Goal: Browse casually

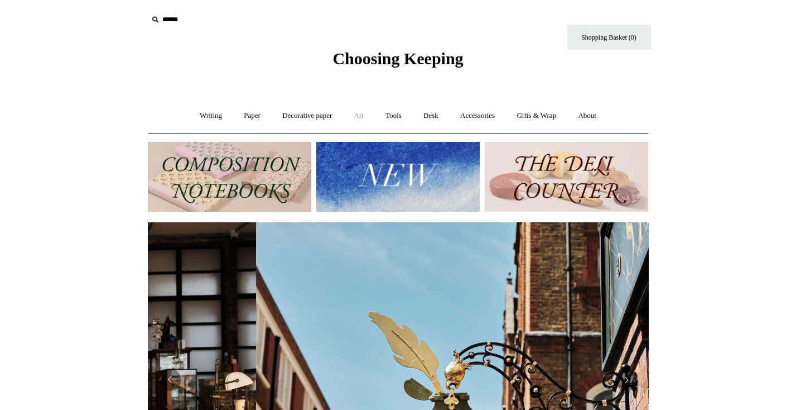
scroll to position [0, 501]
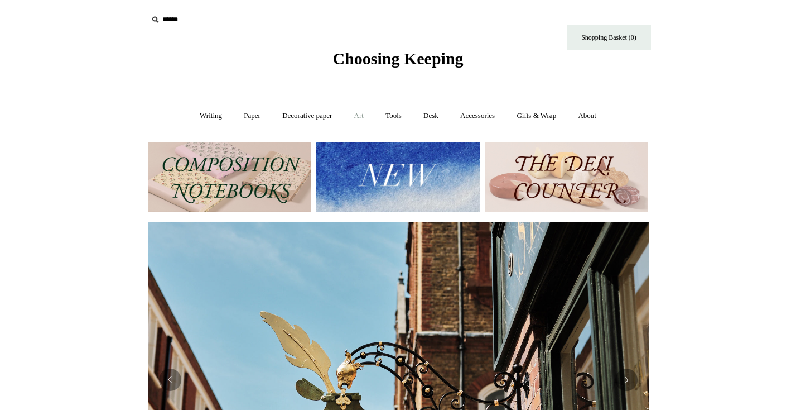
click at [362, 116] on link "Art +" at bounding box center [359, 116] width 30 height 30
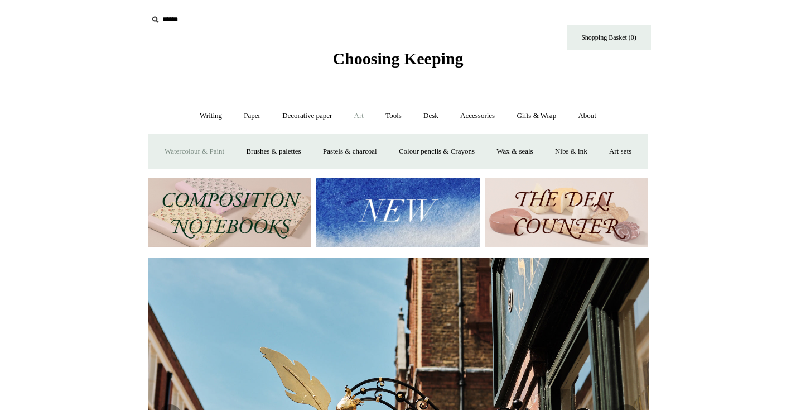
click at [203, 149] on link "Watercolour & Paint" at bounding box center [195, 152] width 80 height 30
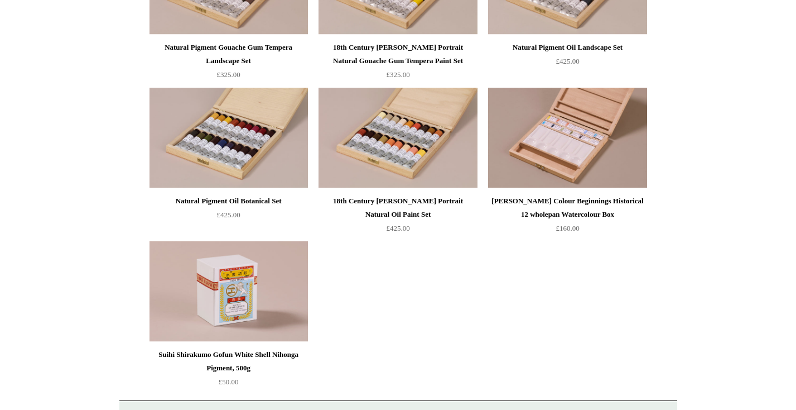
scroll to position [2362, 0]
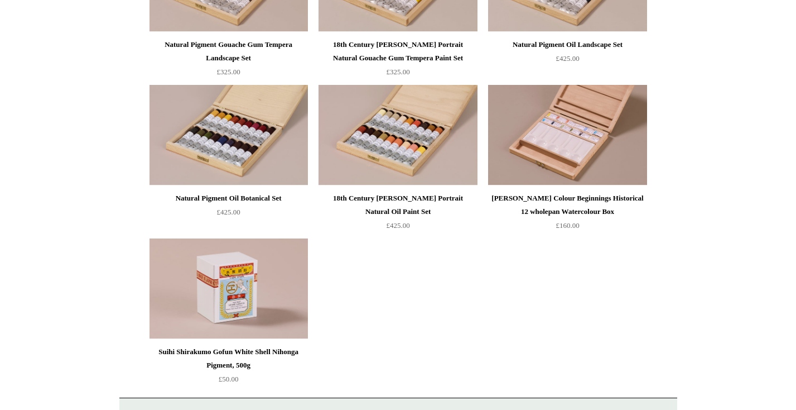
click at [241, 292] on img at bounding box center [229, 288] width 158 height 100
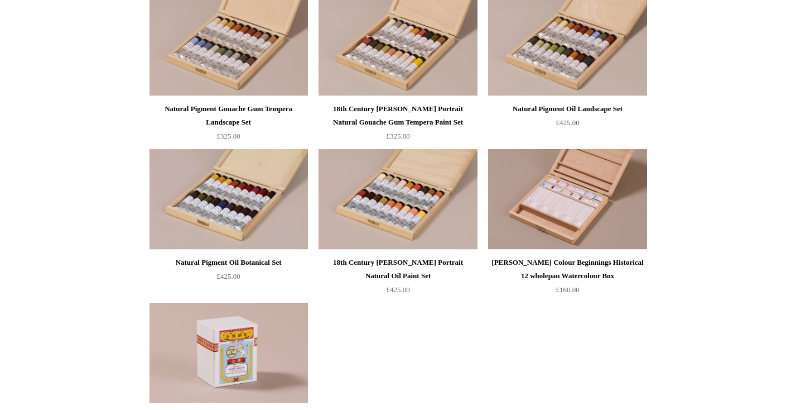
scroll to position [2213, 0]
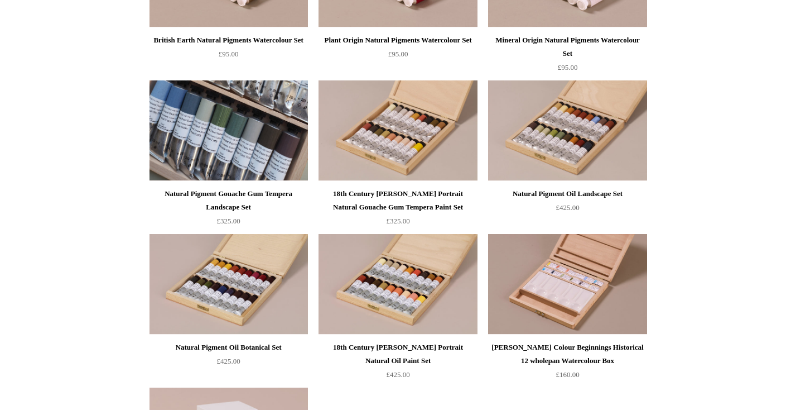
click at [214, 146] on img at bounding box center [229, 130] width 158 height 100
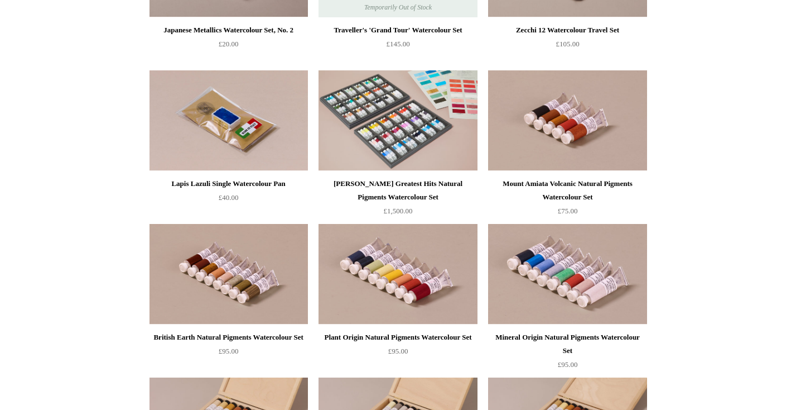
scroll to position [1878, 0]
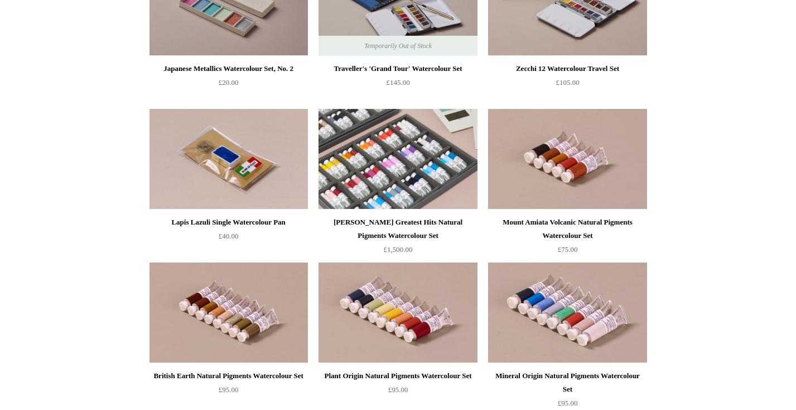
click at [380, 157] on img at bounding box center [398, 159] width 158 height 100
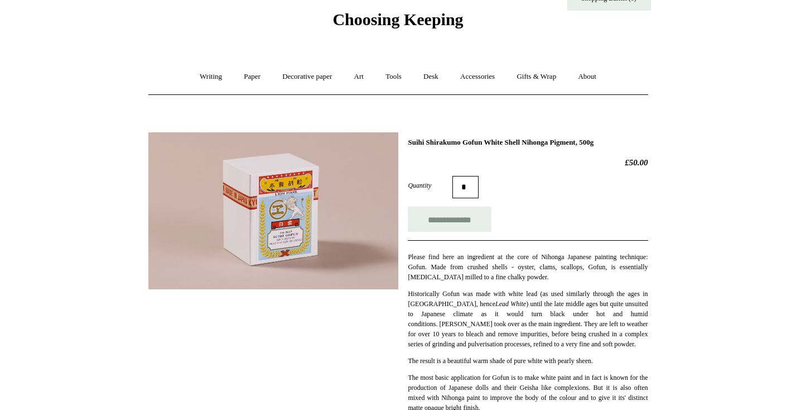
scroll to position [40, 0]
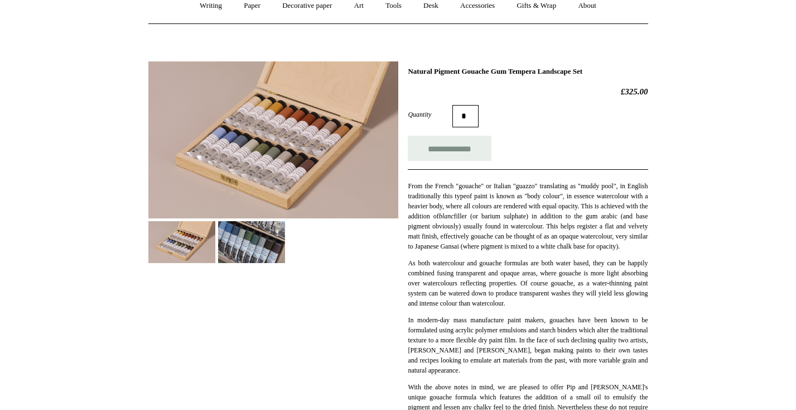
scroll to position [109, 0]
click at [254, 235] on img at bounding box center [251, 243] width 67 height 42
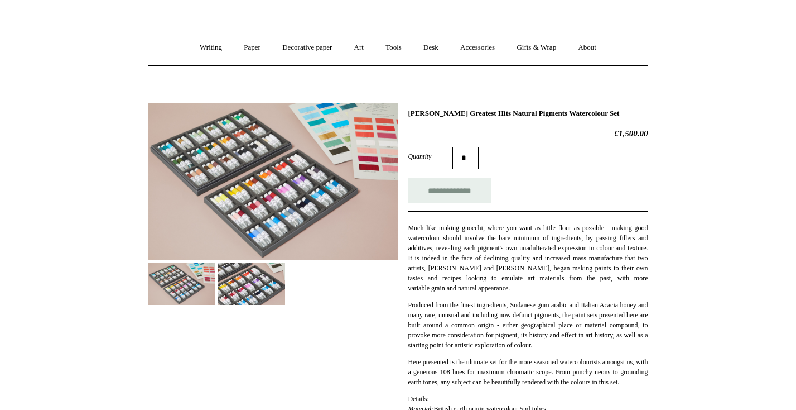
scroll to position [113, 0]
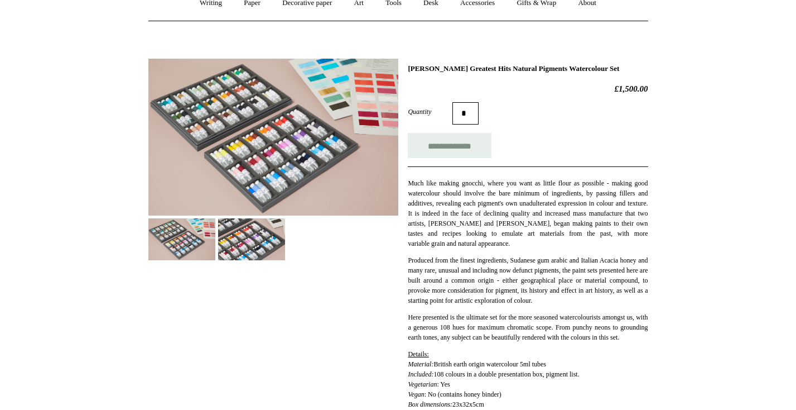
click at [258, 242] on img at bounding box center [251, 239] width 67 height 42
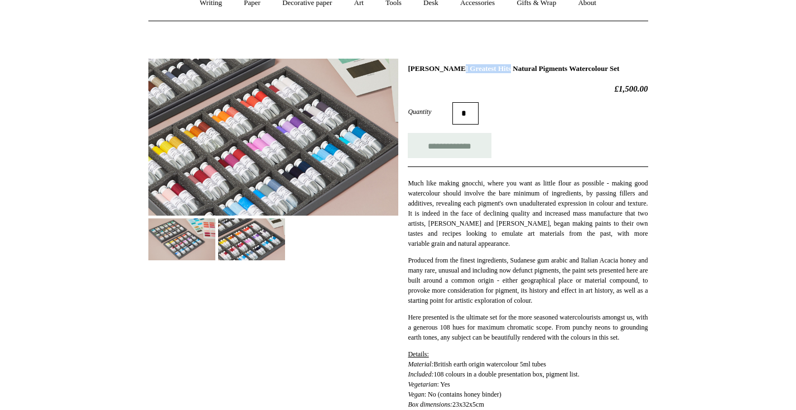
drag, startPoint x: 410, startPoint y: 68, endPoint x: 474, endPoint y: 69, distance: 64.2
click at [474, 69] on h1 "[PERSON_NAME] Greatest Hits Natural Pigments Watercolour Set" at bounding box center [528, 68] width 240 height 9
copy h1 "[PERSON_NAME]"
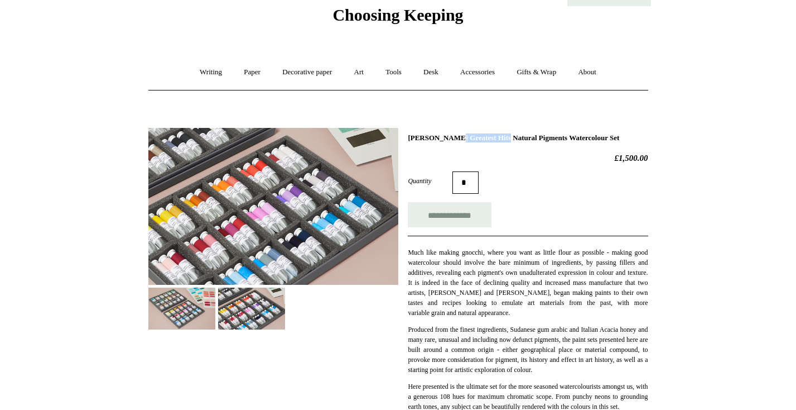
scroll to position [0, 0]
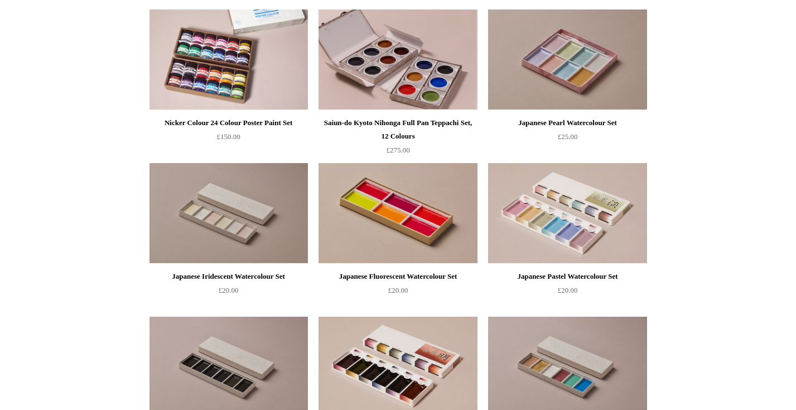
scroll to position [1343, 0]
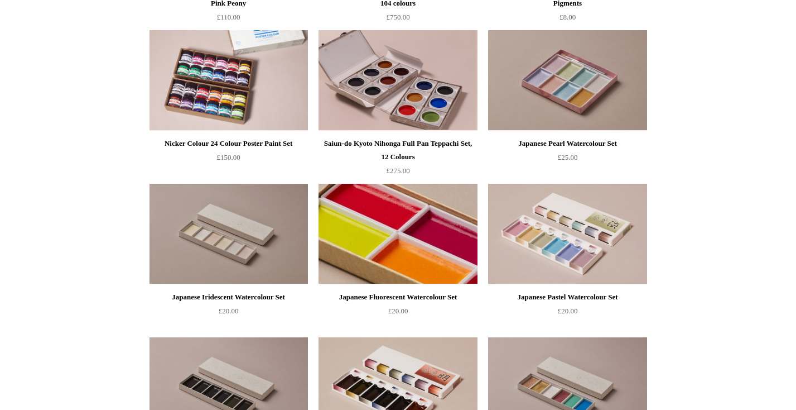
click at [392, 229] on img at bounding box center [398, 234] width 158 height 100
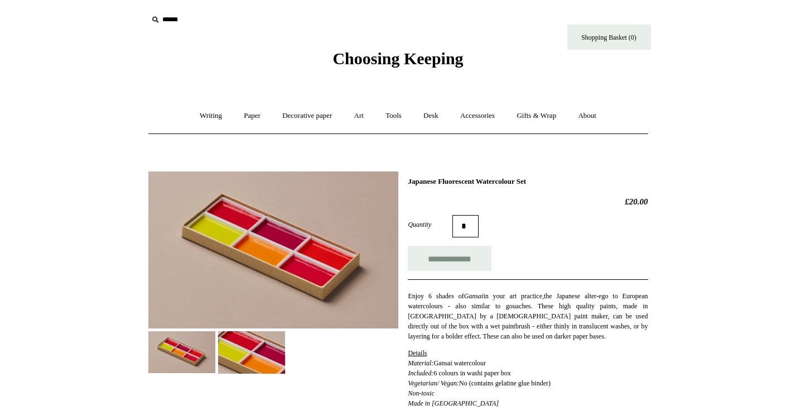
click at [248, 348] on img at bounding box center [251, 352] width 67 height 42
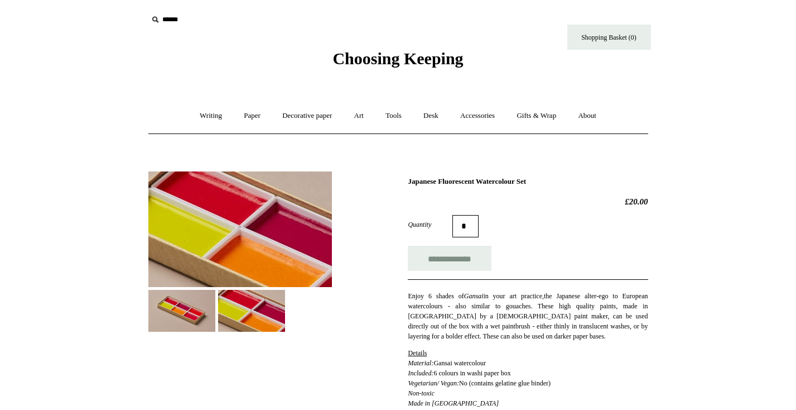
click at [180, 308] on img at bounding box center [181, 311] width 67 height 42
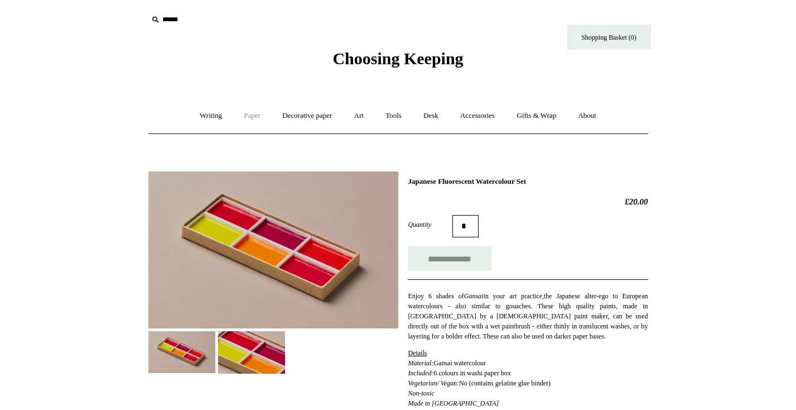
click at [248, 112] on link "Paper +" at bounding box center [252, 116] width 37 height 30
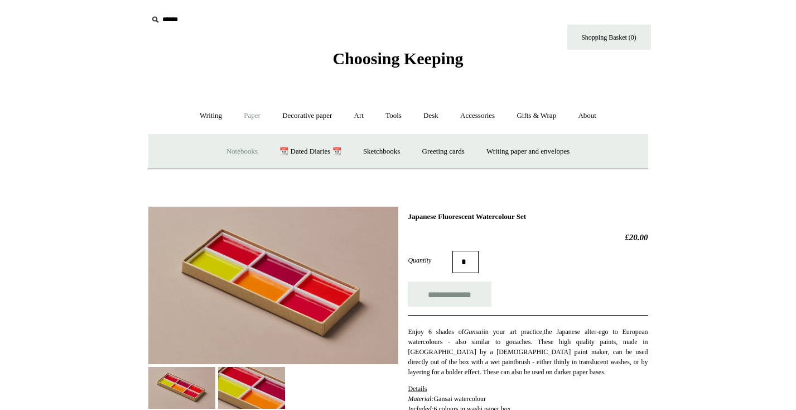
click at [235, 154] on link "Notebooks +" at bounding box center [242, 152] width 51 height 30
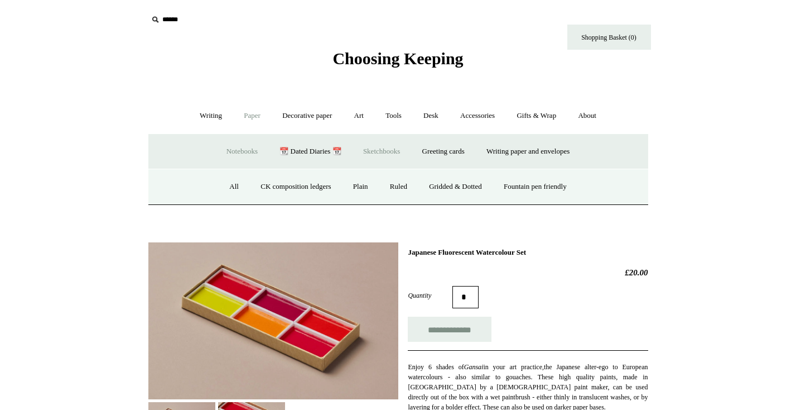
click at [391, 153] on link "Sketchbooks +" at bounding box center [381, 152] width 57 height 30
click at [336, 189] on link "All" at bounding box center [339, 187] width 30 height 30
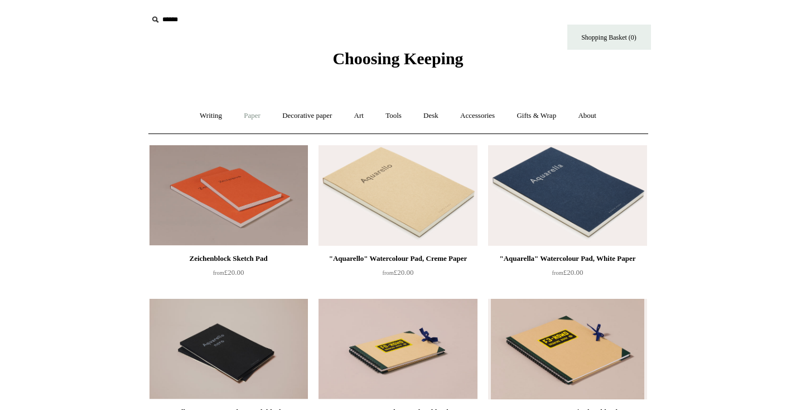
click at [246, 116] on link "Paper +" at bounding box center [252, 116] width 37 height 30
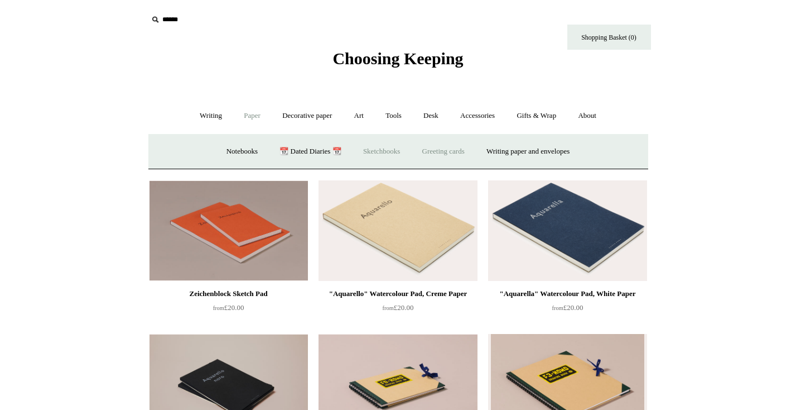
click at [436, 156] on link "Greeting cards +" at bounding box center [443, 152] width 63 height 30
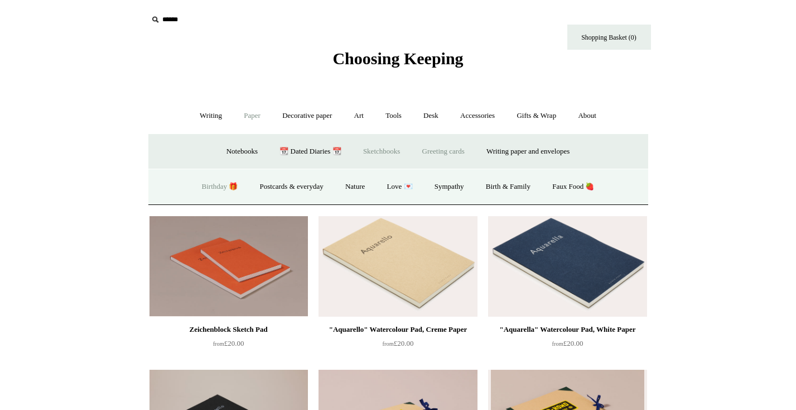
click at [208, 189] on link "Birthday 🎁" at bounding box center [220, 187] width 56 height 30
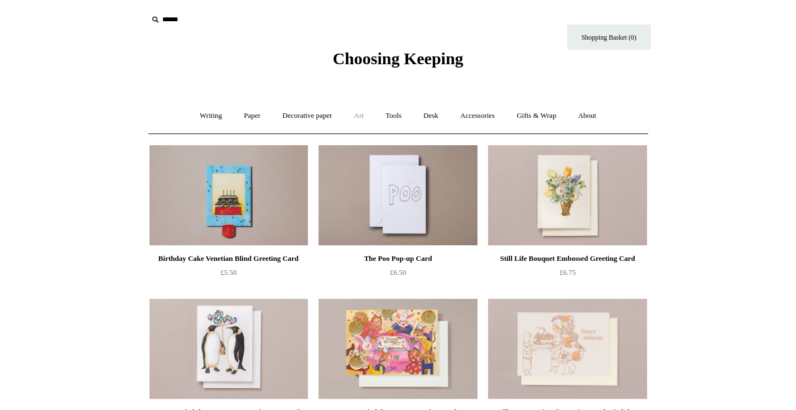
click at [359, 116] on link "Art +" at bounding box center [359, 116] width 30 height 30
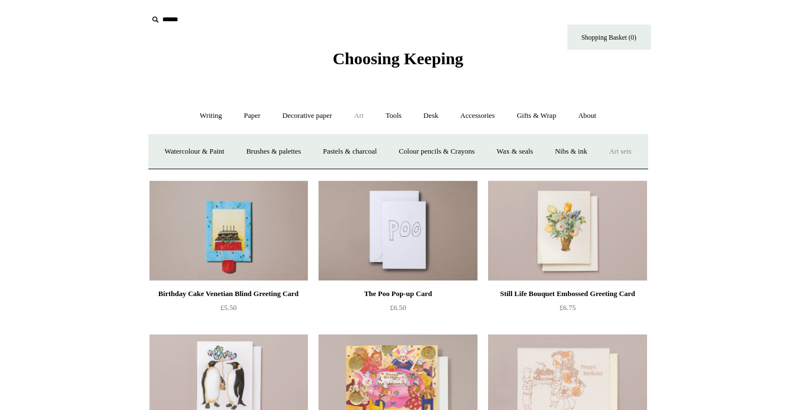
click at [599, 166] on link "Art sets" at bounding box center [620, 152] width 42 height 30
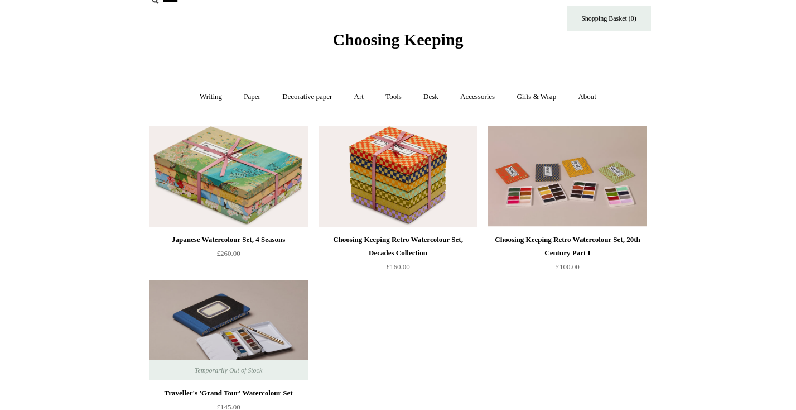
scroll to position [20, 0]
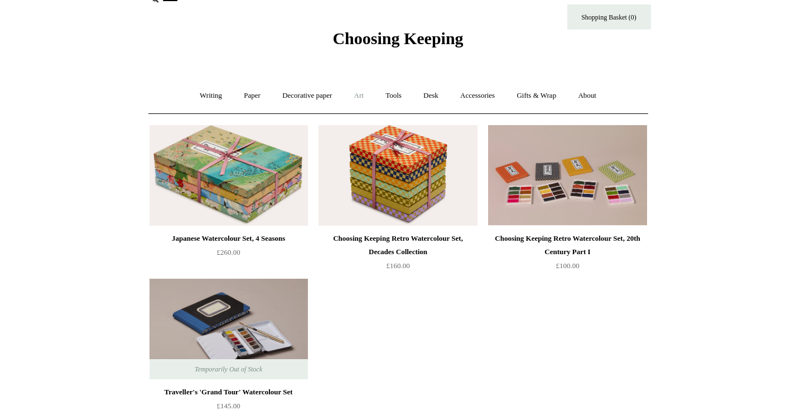
click at [363, 97] on link "Art +" at bounding box center [359, 96] width 30 height 30
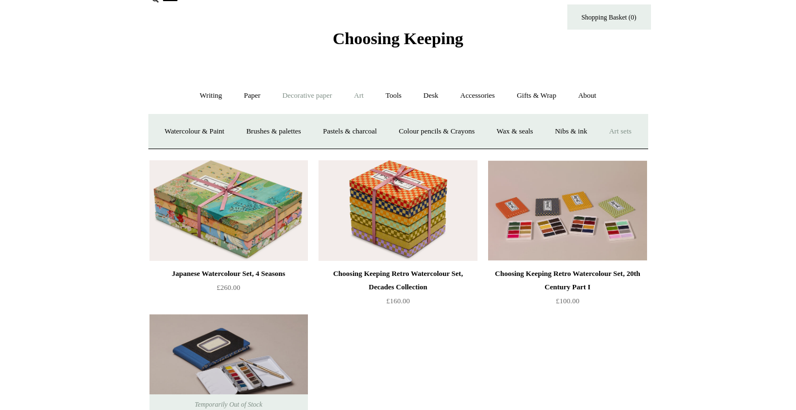
click at [304, 97] on link "Decorative paper +" at bounding box center [307, 96] width 70 height 30
click at [238, 97] on link "Paper +" at bounding box center [252, 96] width 37 height 30
click at [449, 137] on link "Greeting cards +" at bounding box center [443, 132] width 63 height 30
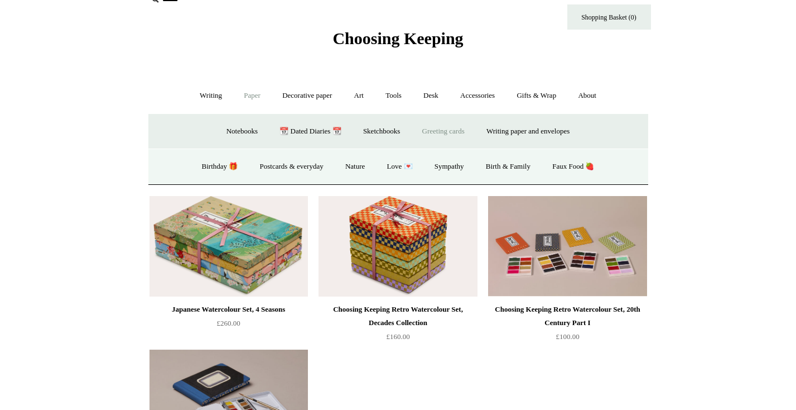
click at [449, 136] on link "Greeting cards -" at bounding box center [443, 132] width 63 height 30
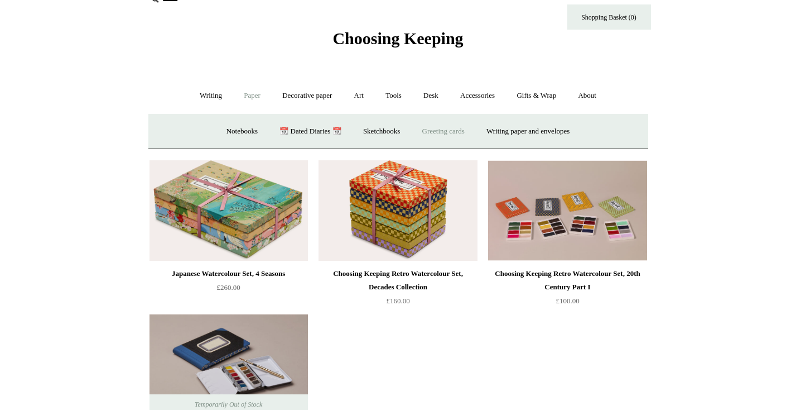
click at [439, 131] on link "Greeting cards +" at bounding box center [443, 132] width 63 height 30
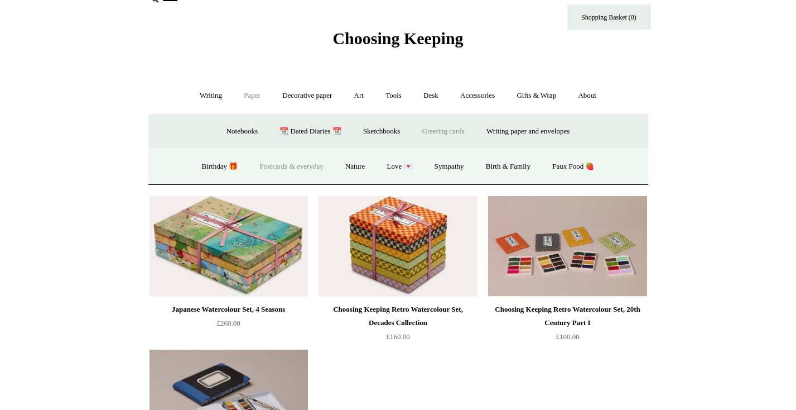
click at [304, 169] on link "Postcards & everyday" at bounding box center [292, 167] width 84 height 30
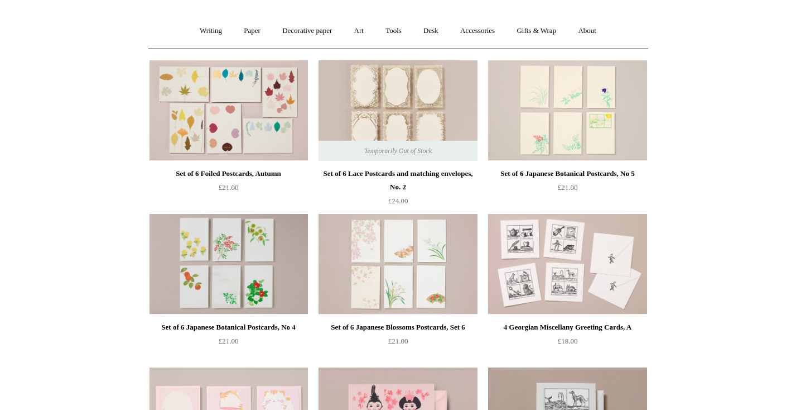
scroll to position [85, 0]
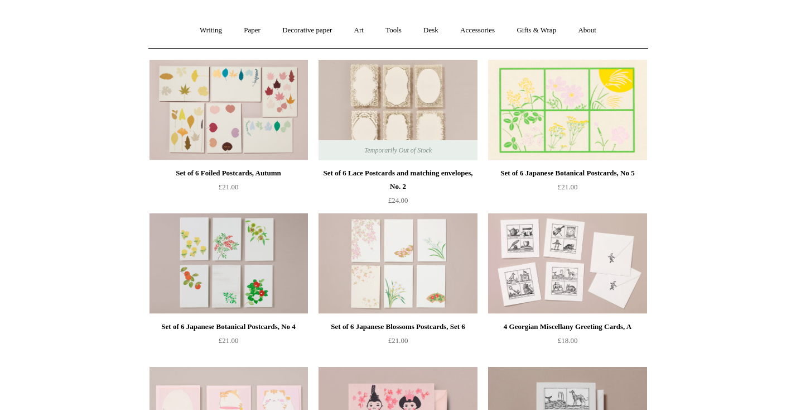
click at [548, 119] on img at bounding box center [567, 110] width 158 height 100
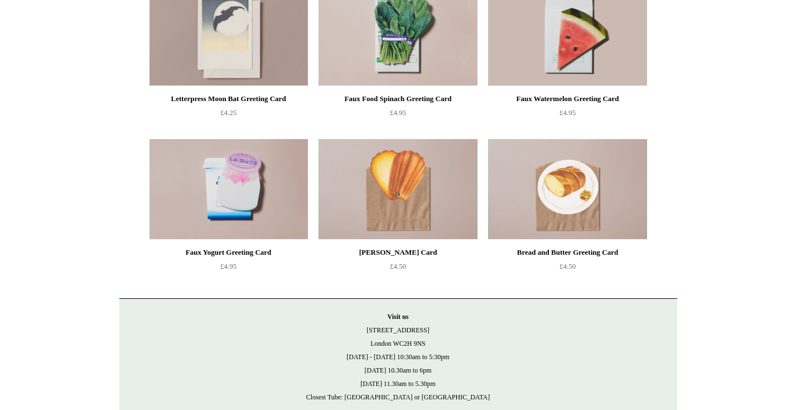
scroll to position [928, 0]
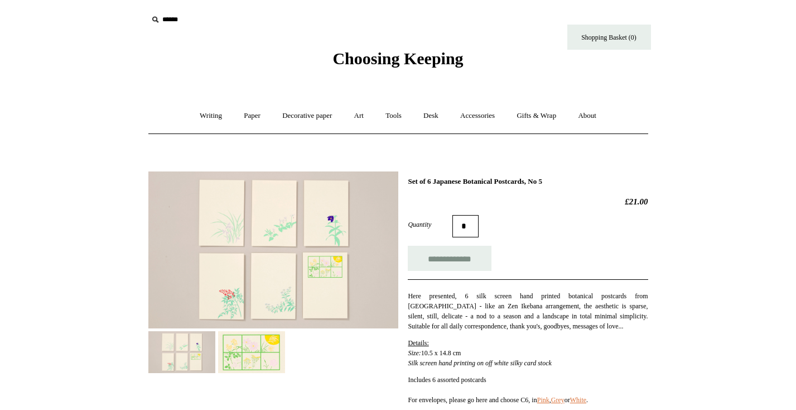
click at [245, 352] on img at bounding box center [251, 352] width 67 height 42
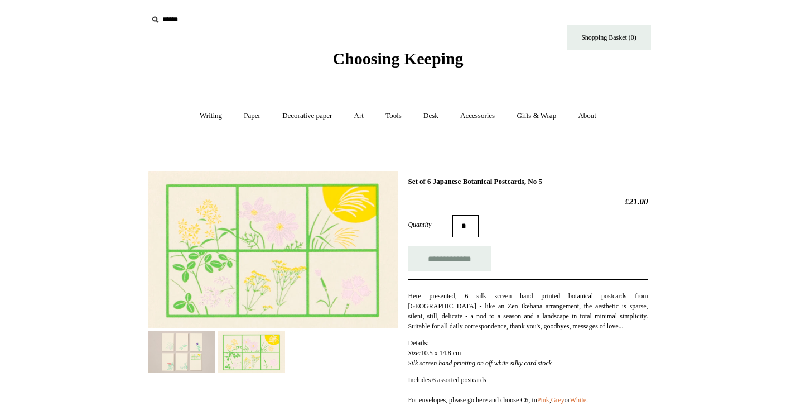
click at [192, 352] on img at bounding box center [181, 352] width 67 height 42
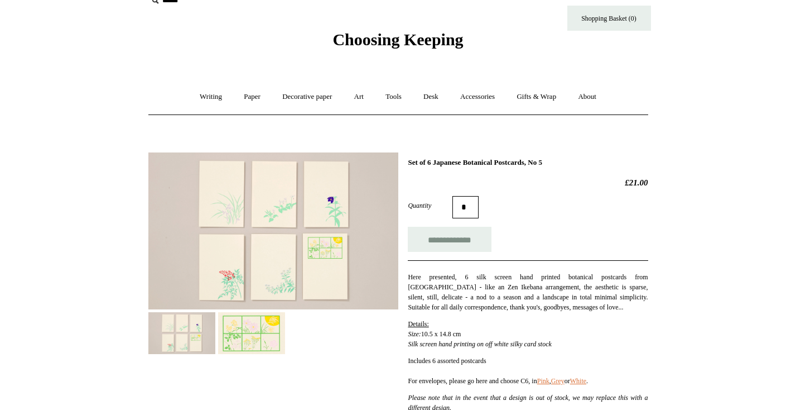
scroll to position [30, 0]
